Goal: Transaction & Acquisition: Purchase product/service

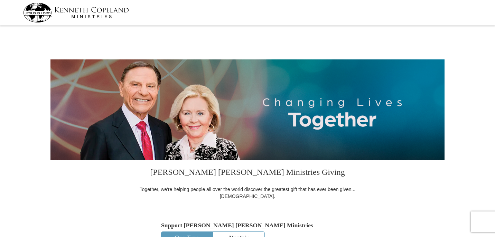
select select "GA"
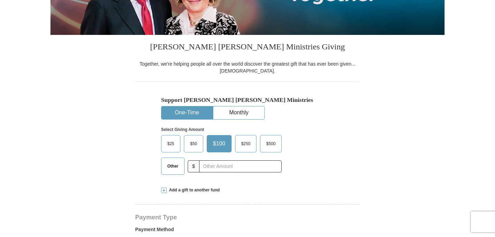
scroll to position [135, 0]
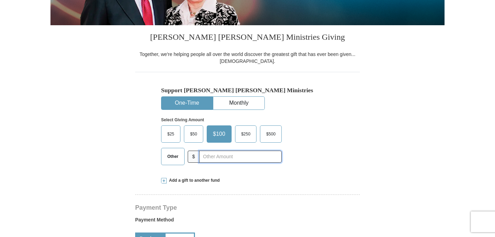
click at [208, 153] on input "text" at bounding box center [240, 157] width 83 height 12
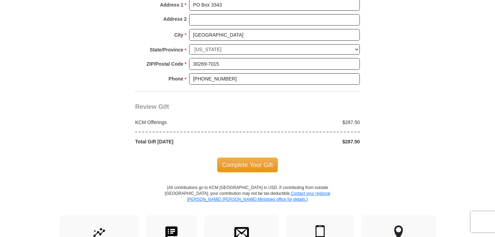
scroll to position [566, 0]
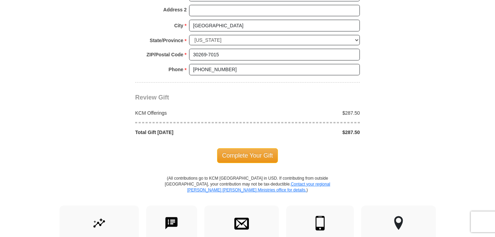
type input "287.50"
click at [245, 154] on span "Complete Your Gift" at bounding box center [247, 155] width 61 height 15
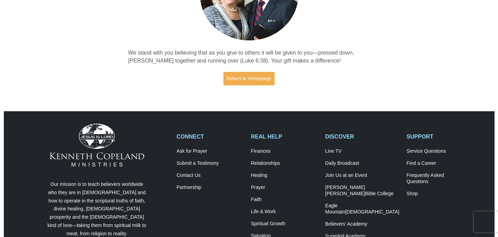
scroll to position [110, 0]
